Goal: Obtain resource: Download file/media

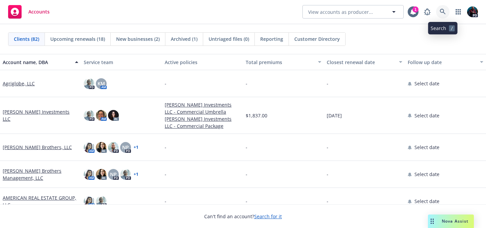
click at [444, 11] on icon at bounding box center [443, 12] width 6 height 6
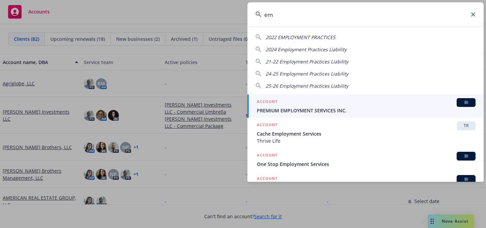
type input "e"
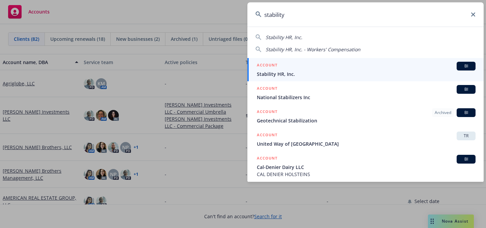
type input "stability"
click at [277, 68] on h5 "ACCOUNT" at bounding box center [267, 66] width 21 height 8
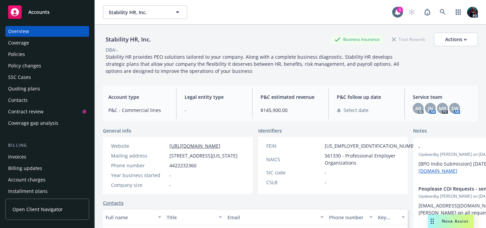
scroll to position [4, 0]
click at [32, 166] on div "Billing updates" at bounding box center [25, 168] width 34 height 11
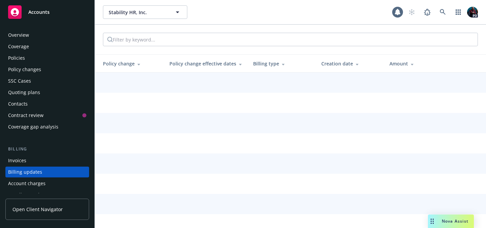
scroll to position [47, 0]
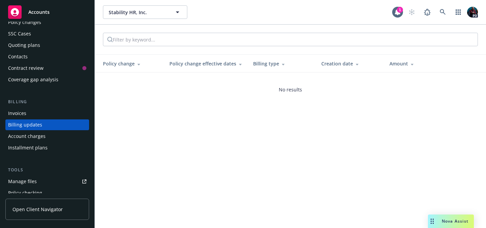
click at [41, 136] on div "Account charges" at bounding box center [26, 136] width 37 height 11
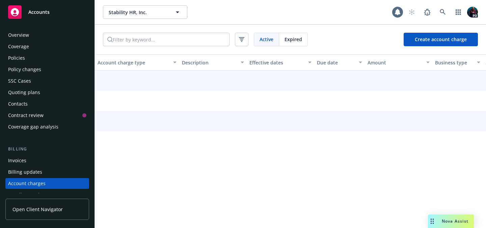
scroll to position [59, 0]
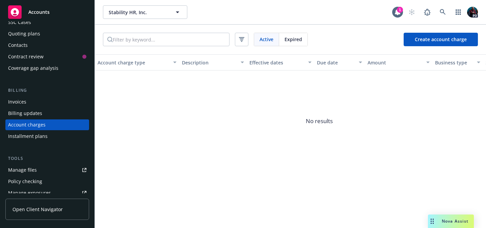
click at [41, 137] on div "Installment plans" at bounding box center [27, 136] width 39 height 11
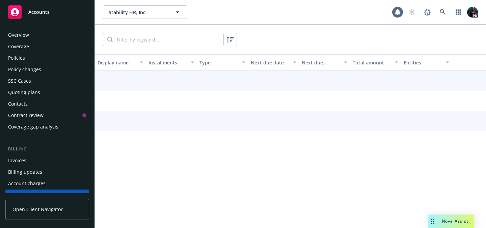
scroll to position [70, 0]
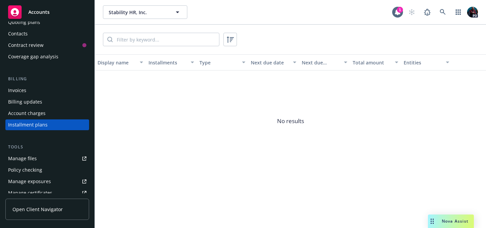
click at [53, 87] on div "Invoices" at bounding box center [47, 90] width 78 height 11
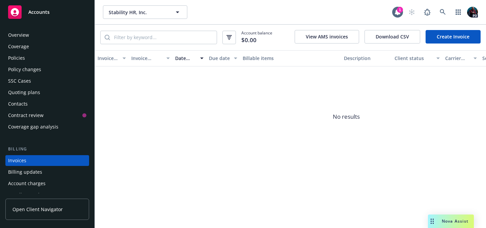
click at [37, 37] on div "Overview" at bounding box center [47, 35] width 78 height 11
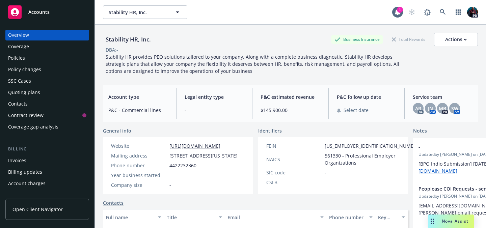
scroll to position [38, 0]
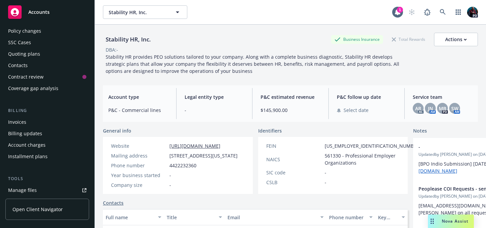
click at [34, 132] on div "Billing updates" at bounding box center [25, 133] width 34 height 11
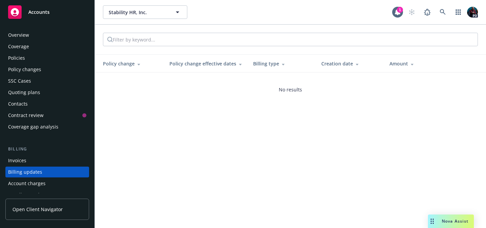
scroll to position [47, 0]
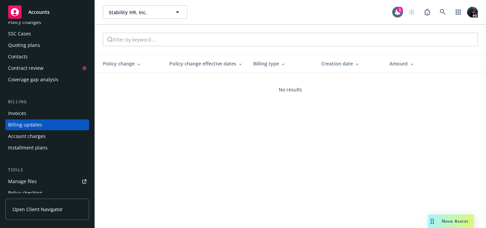
click at [453, 224] on div "Nova Assist" at bounding box center [451, 221] width 46 height 13
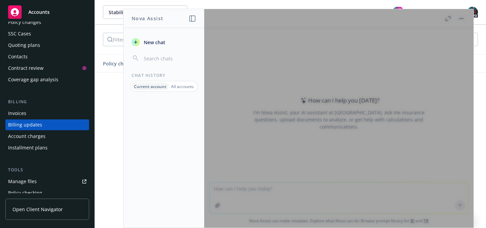
click at [420, 42] on div at bounding box center [338, 118] width 269 height 219
click at [314, 219] on div at bounding box center [338, 118] width 269 height 219
click at [191, 125] on div at bounding box center [163, 164] width 81 height 128
click at [174, 85] on p "All accounts" at bounding box center [182, 87] width 23 height 6
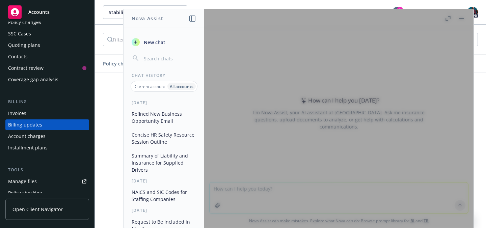
click at [159, 58] on input "button" at bounding box center [169, 58] width 54 height 9
click at [237, 108] on div at bounding box center [338, 118] width 269 height 219
click at [278, 197] on div at bounding box center [338, 118] width 269 height 219
click at [447, 16] on div at bounding box center [338, 118] width 269 height 219
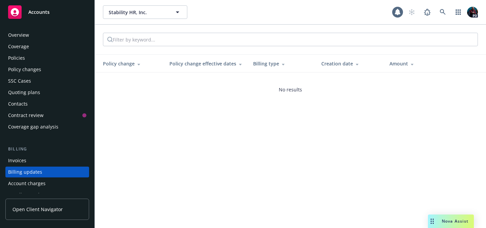
scroll to position [47, 0]
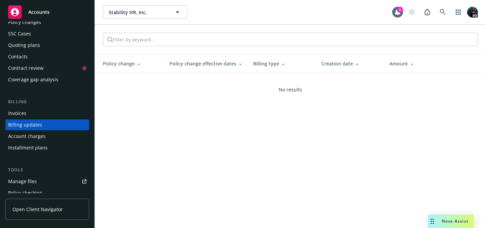
click at [440, 222] on div "Nova Assist" at bounding box center [454, 221] width 37 height 6
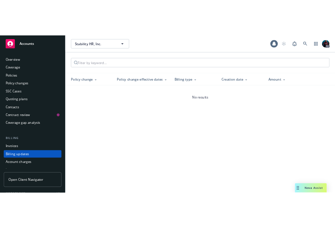
scroll to position [47, 0]
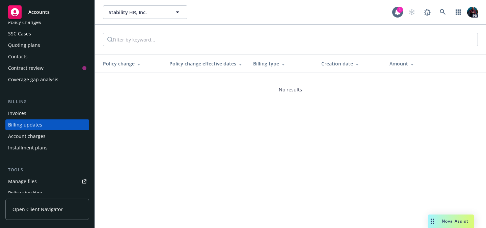
click at [438, 223] on div "Nova Assist" at bounding box center [454, 221] width 37 height 6
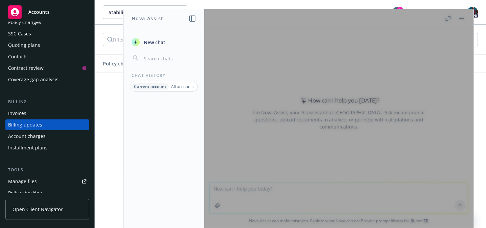
click at [341, 175] on div at bounding box center [338, 118] width 269 height 219
click at [329, 195] on div at bounding box center [338, 118] width 269 height 219
click at [315, 210] on div at bounding box center [338, 118] width 269 height 219
click at [299, 162] on div at bounding box center [338, 118] width 269 height 219
click at [192, 16] on icon "button" at bounding box center [192, 19] width 6 height 6
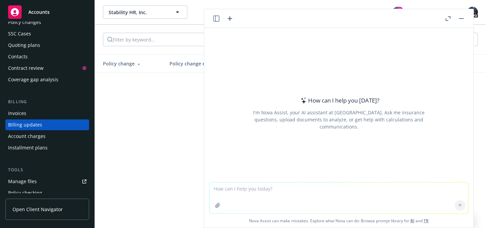
click at [268, 191] on textarea at bounding box center [338, 198] width 258 height 31
click at [448, 16] on button "button" at bounding box center [448, 19] width 8 height 8
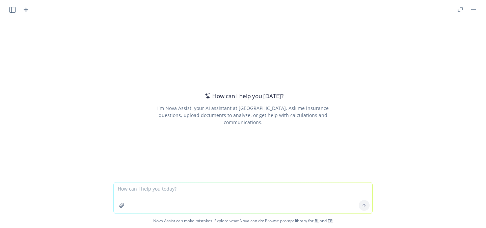
click at [179, 190] on textarea at bounding box center [243, 198] width 258 height 31
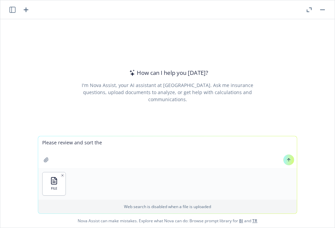
click at [71, 142] on textarea "Please review and sort the" at bounding box center [167, 152] width 258 height 32
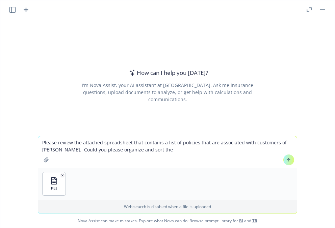
click at [159, 149] on textarea "Please review the attached spreadsheet that contains a list of policies that ar…" at bounding box center [167, 152] width 258 height 32
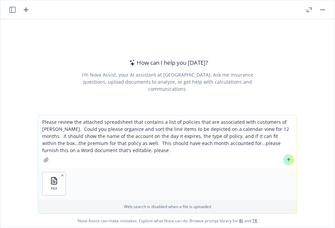
type textarea "Please review the attached spreadsheet that contains a list of policies that ar…"
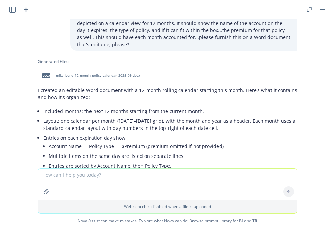
scroll to position [37, 0]
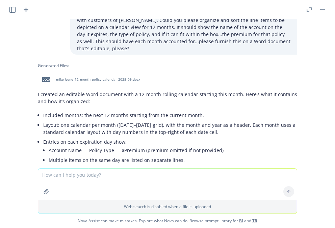
click at [48, 73] on div "docx" at bounding box center [46, 80] width 14 height 14
